Goal: Find contact information: Find contact information

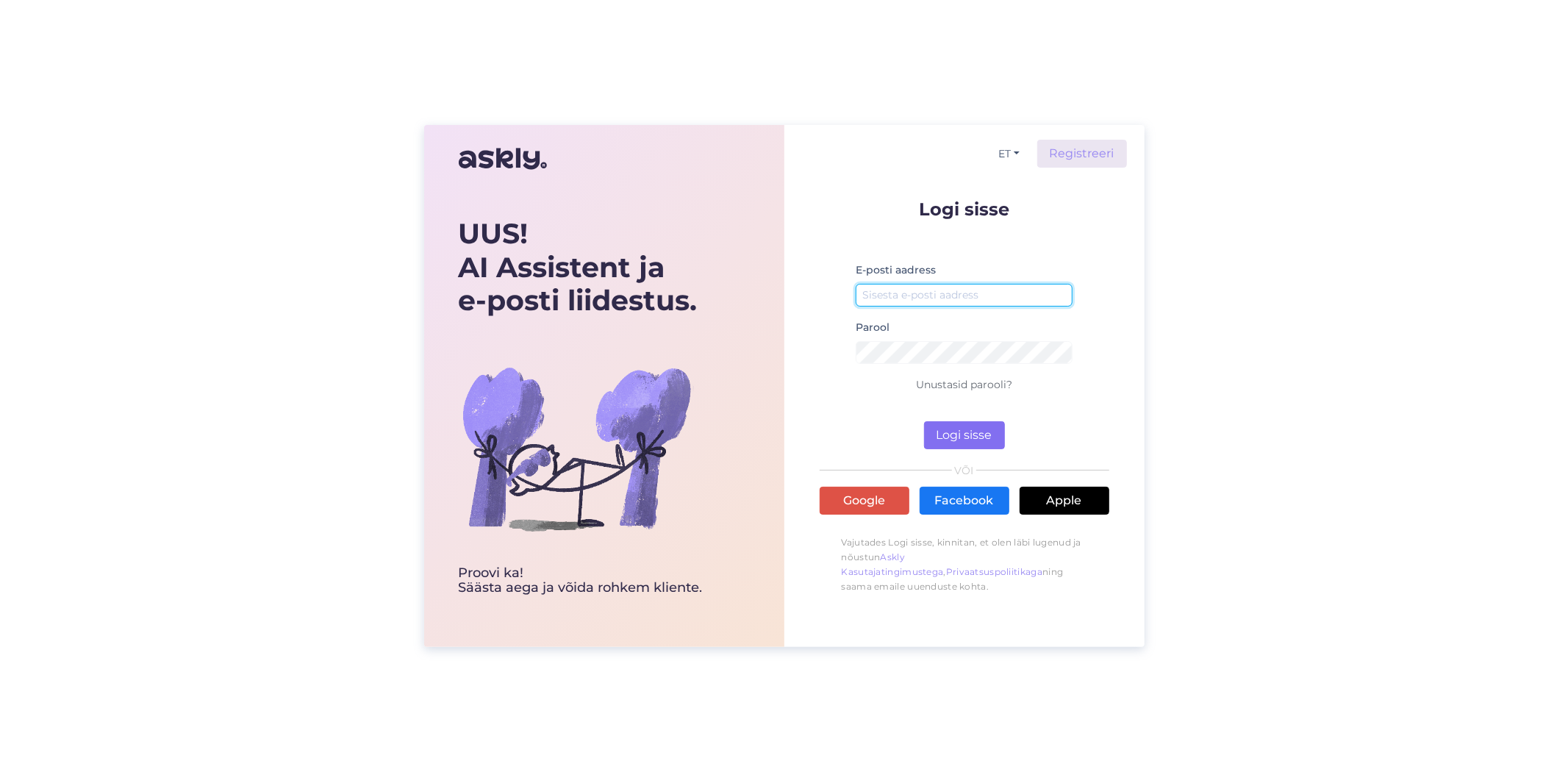
type input "[EMAIL_ADDRESS][DOMAIN_NAME]"
click at [986, 438] on button "Logi sisse" at bounding box center [964, 435] width 81 height 28
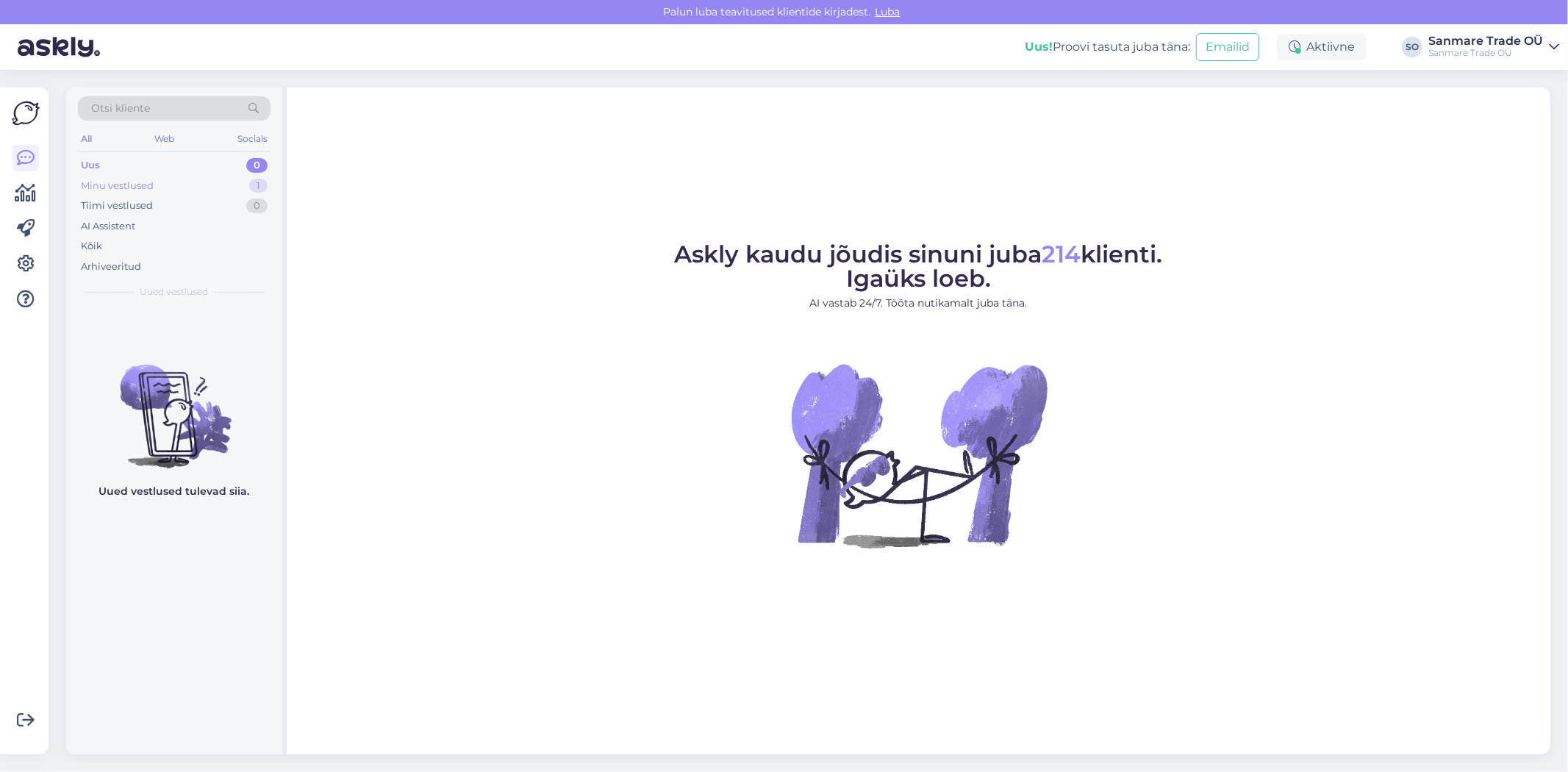
click at [170, 187] on div "Minu vestlused 1" at bounding box center [175, 186] width 193 height 21
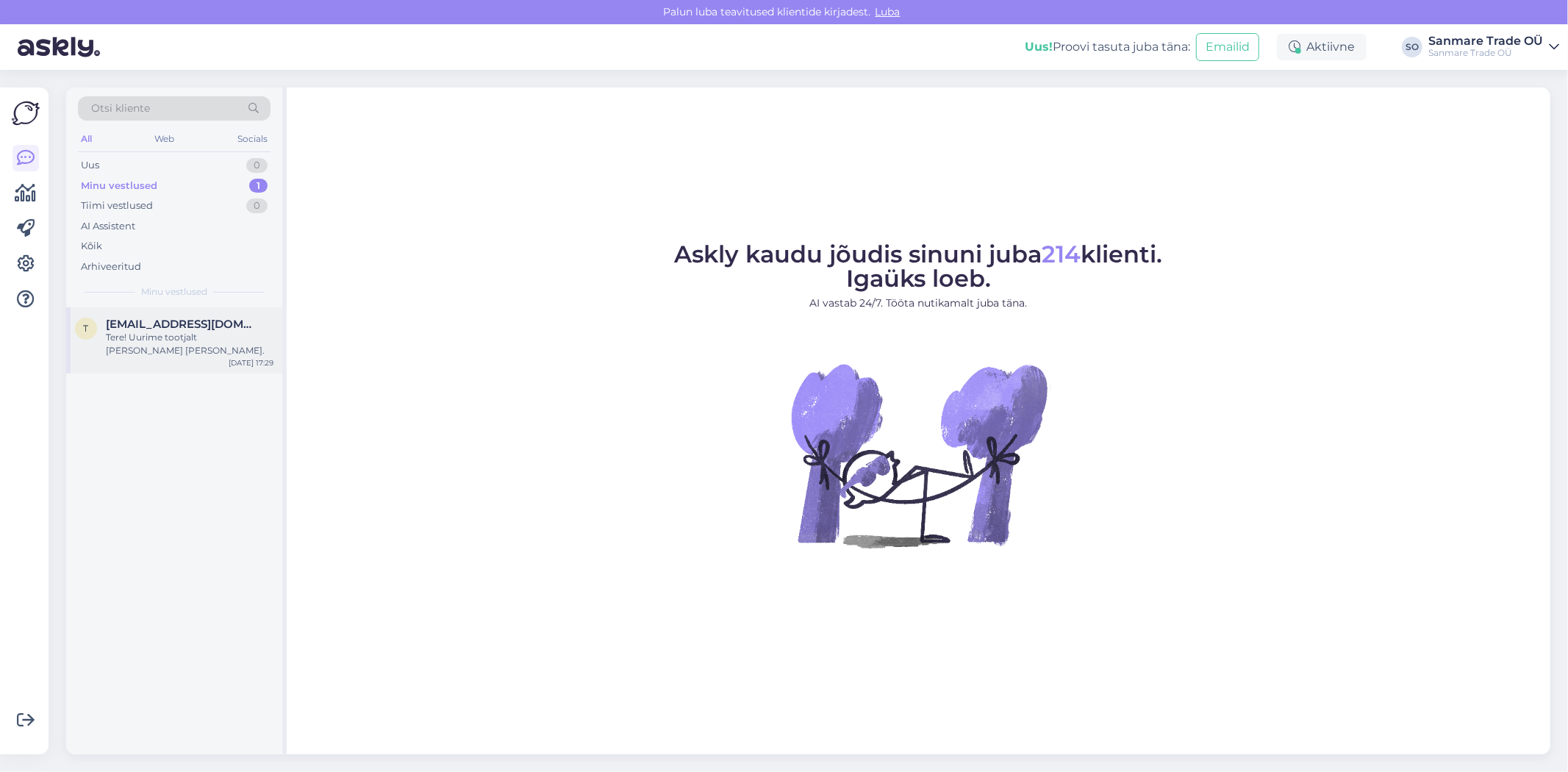
click at [155, 320] on span "[EMAIL_ADDRESS][DOMAIN_NAME]" at bounding box center [182, 324] width 153 height 14
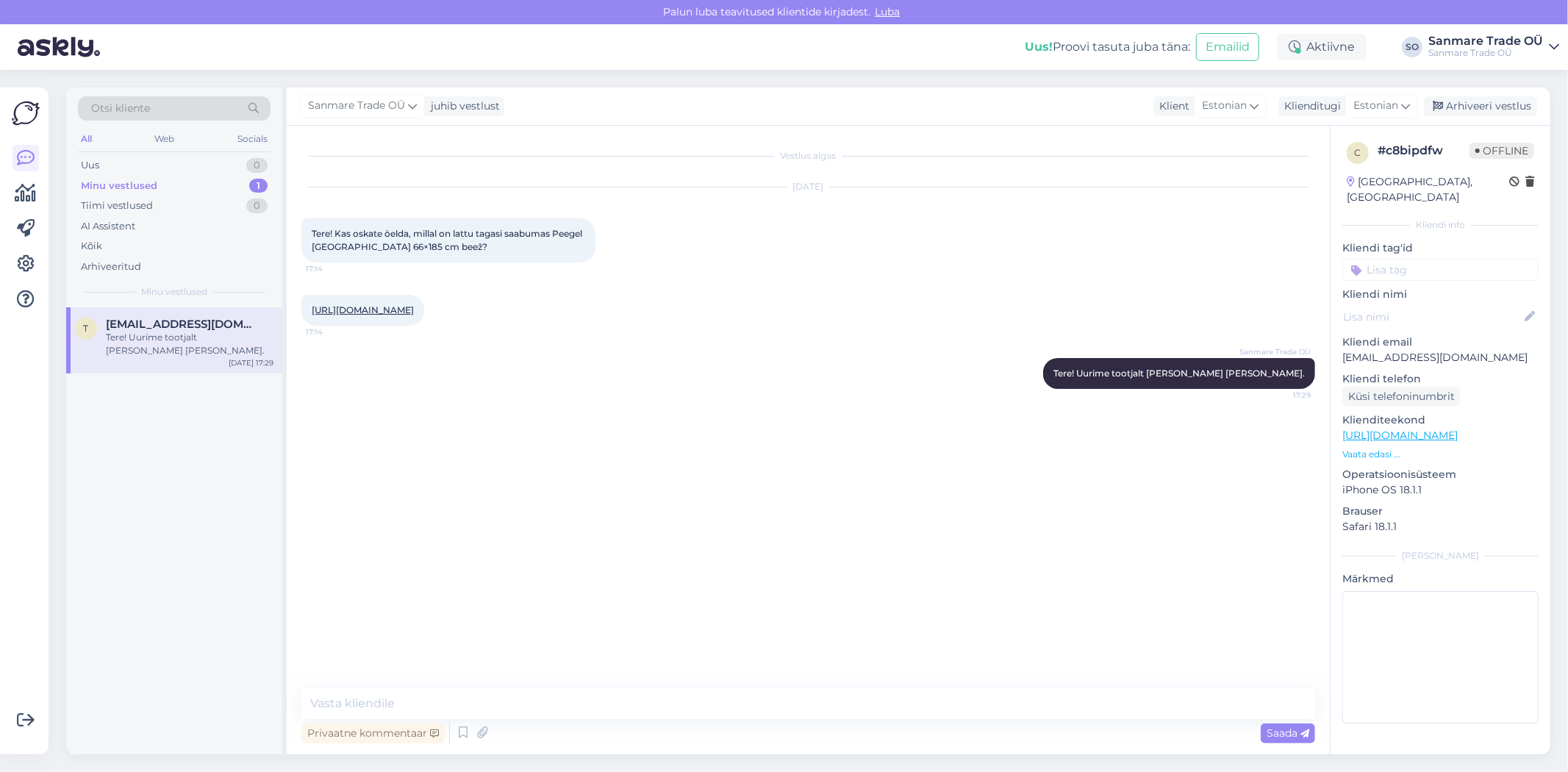
click at [1431, 350] on p "[EMAIL_ADDRESS][DOMAIN_NAME]" at bounding box center [1441, 358] width 197 height 15
copy p "[EMAIL_ADDRESS][DOMAIN_NAME]"
